Goal: Task Accomplishment & Management: Use online tool/utility

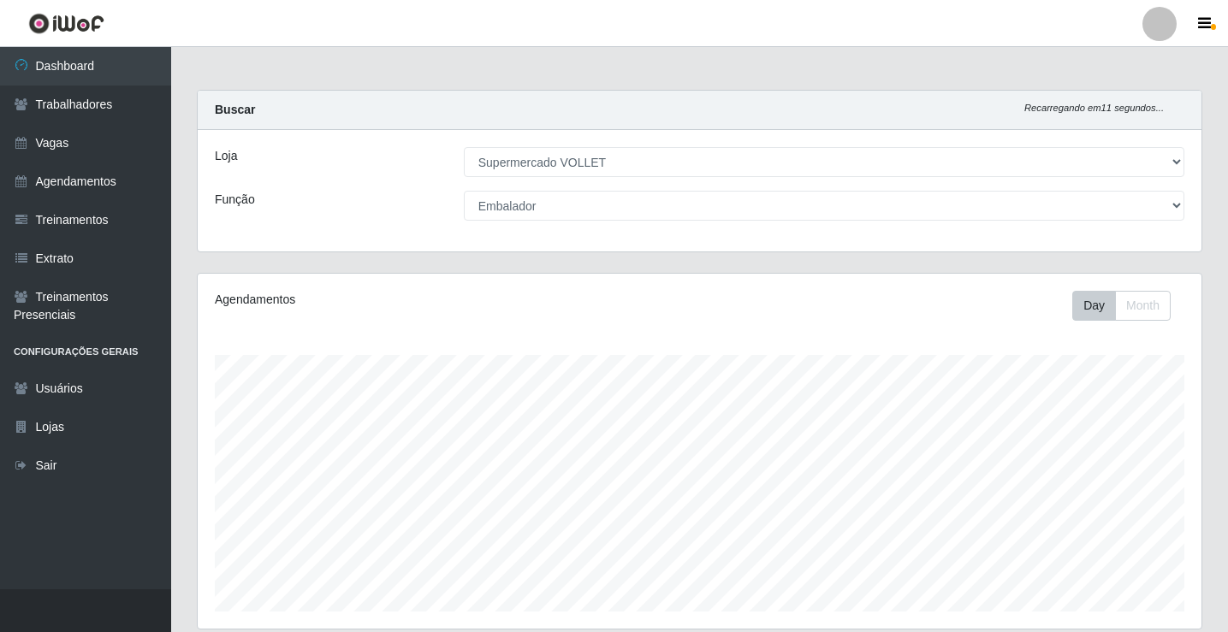
select select "72"
select select "1"
